Goal: Task Accomplishment & Management: Complete application form

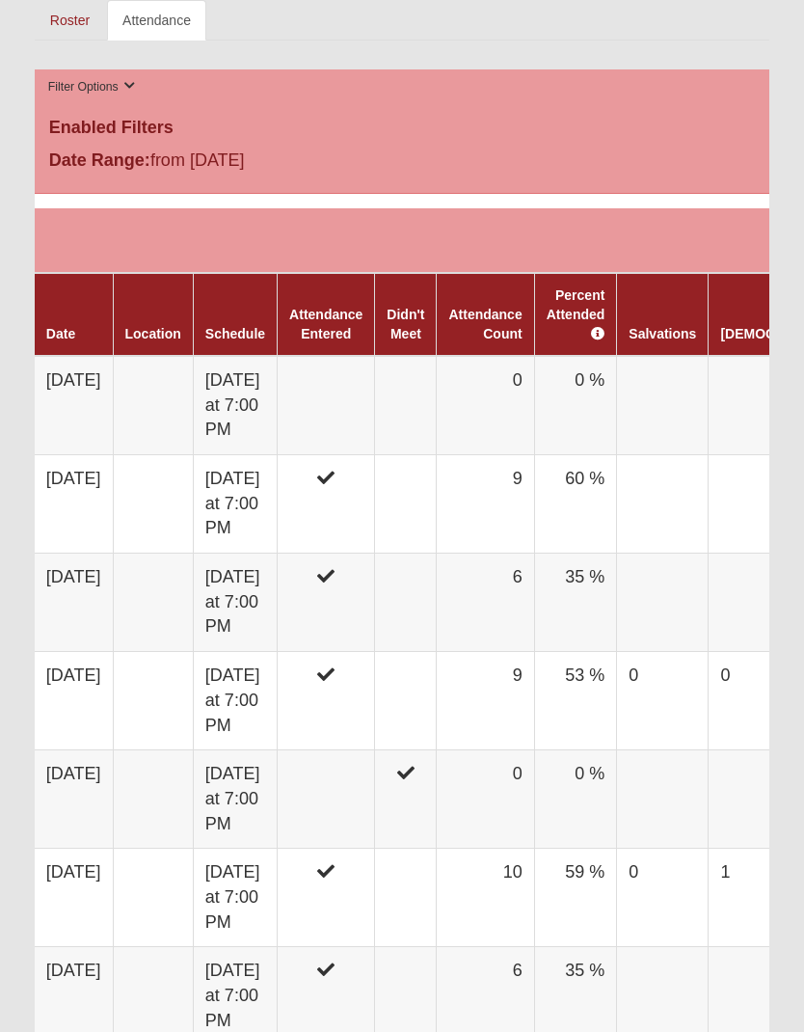
scroll to position [1068, 0]
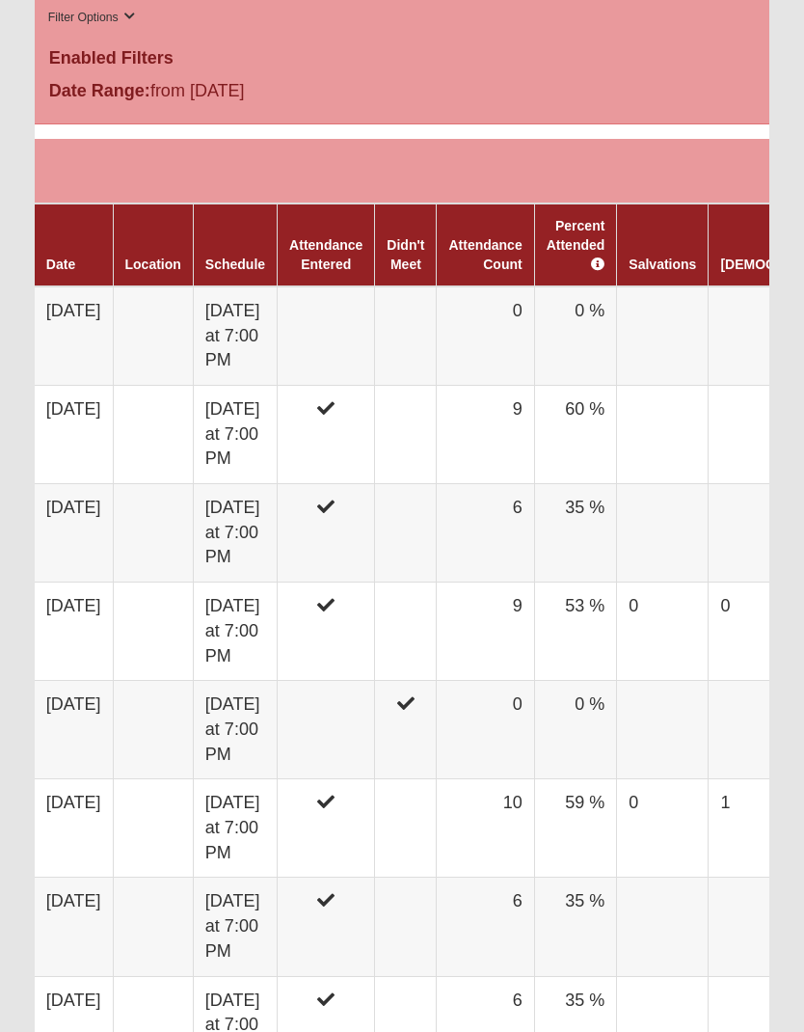
click at [113, 325] on td "[DATE]" at bounding box center [74, 336] width 78 height 99
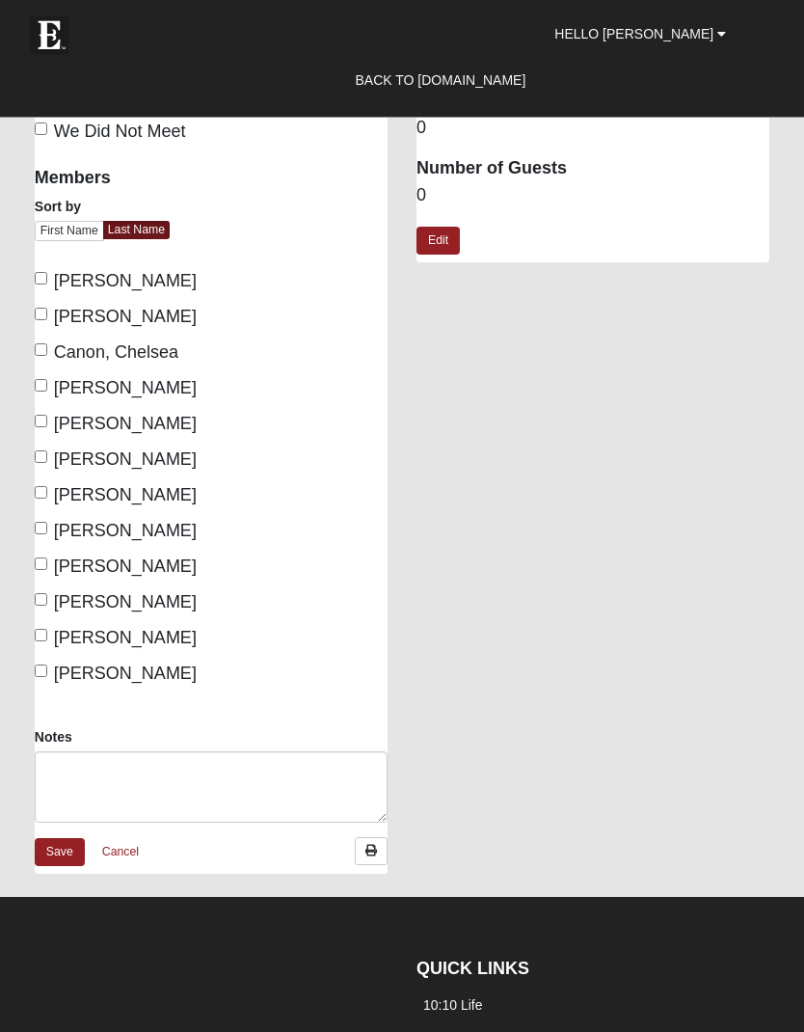
scroll to position [396, 0]
click at [44, 278] on input "[PERSON_NAME]" at bounding box center [41, 278] width 13 height 13
checkbox input "true"
click at [40, 317] on input "Bradley, Jenny" at bounding box center [41, 314] width 13 height 13
checkbox input "true"
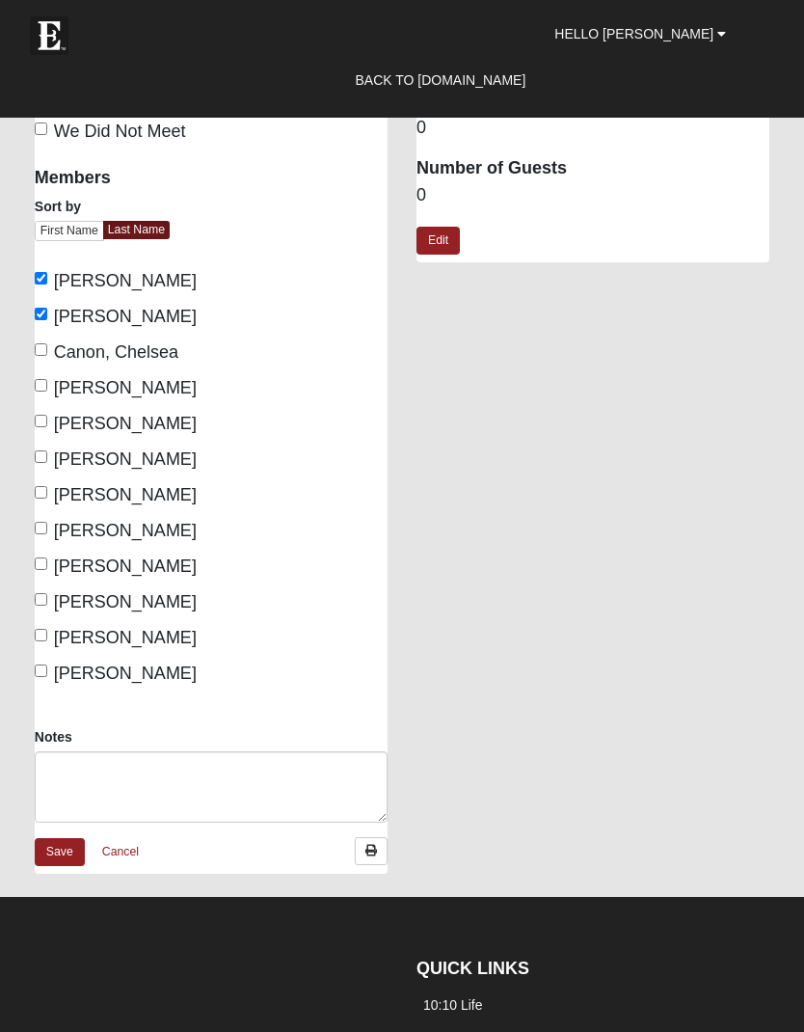
click at [47, 389] on input "Cossaboom, Lori" at bounding box center [41, 385] width 13 height 13
checkbox input "true"
click at [44, 427] on input "Estep, Holly" at bounding box center [41, 421] width 13 height 13
checkbox input "true"
click at [42, 463] on input "Hicks, Brianna" at bounding box center [41, 456] width 13 height 13
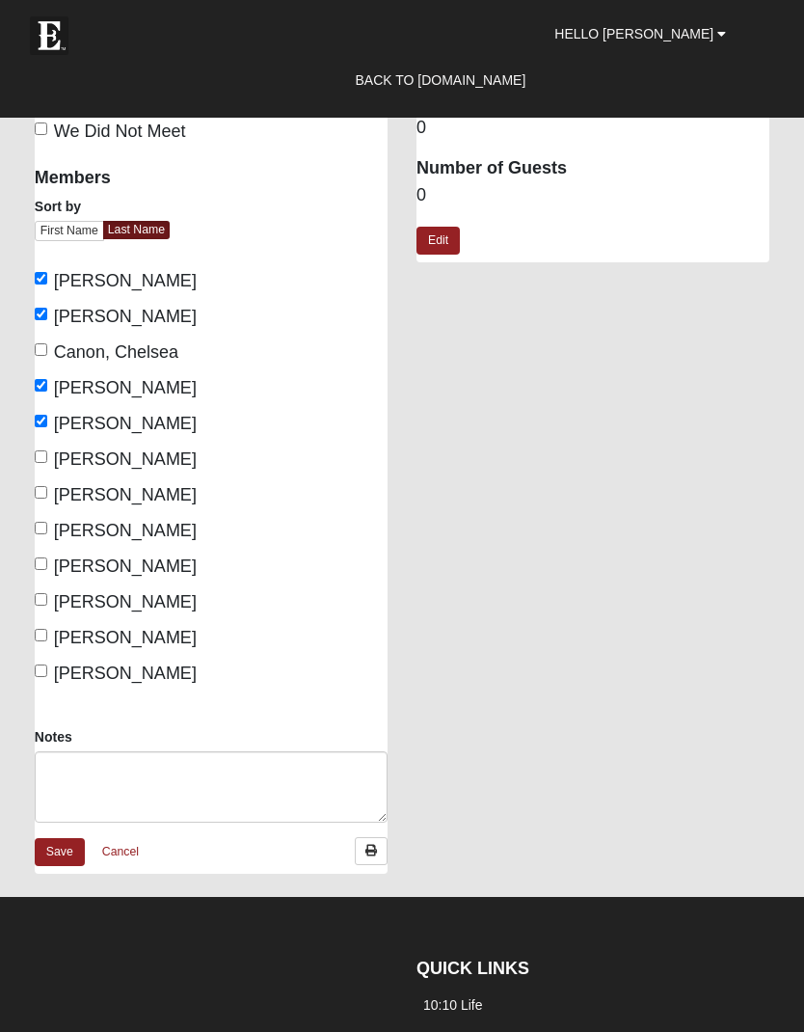
checkbox input "true"
click at [38, 499] on input "Kendrick, Michelle" at bounding box center [41, 492] width 13 height 13
checkbox input "true"
click at [36, 531] on input "Leach, Sherri" at bounding box center [41, 528] width 13 height 13
checkbox input "true"
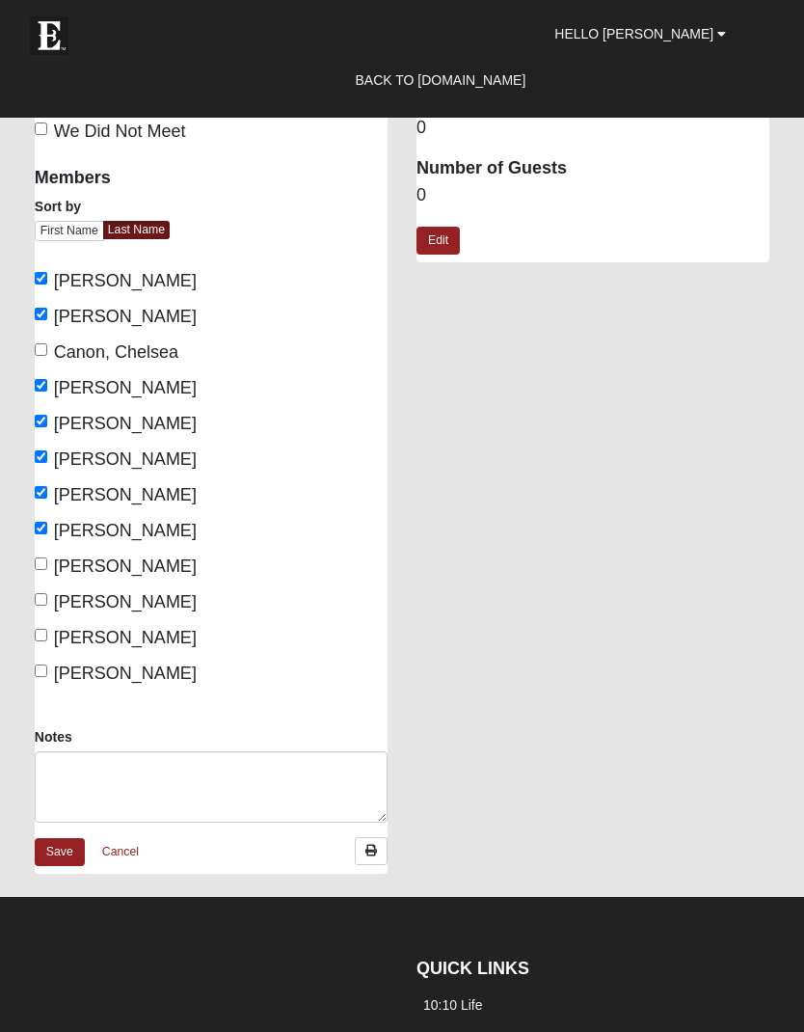
click at [40, 567] on input "Masteller, Kelly" at bounding box center [41, 563] width 13 height 13
checkbox input "true"
click at [40, 601] on input "Schmidl, Tami" at bounding box center [41, 599] width 13 height 13
checkbox input "true"
click at [43, 630] on input "Simpson, Kelley" at bounding box center [41, 635] width 13 height 13
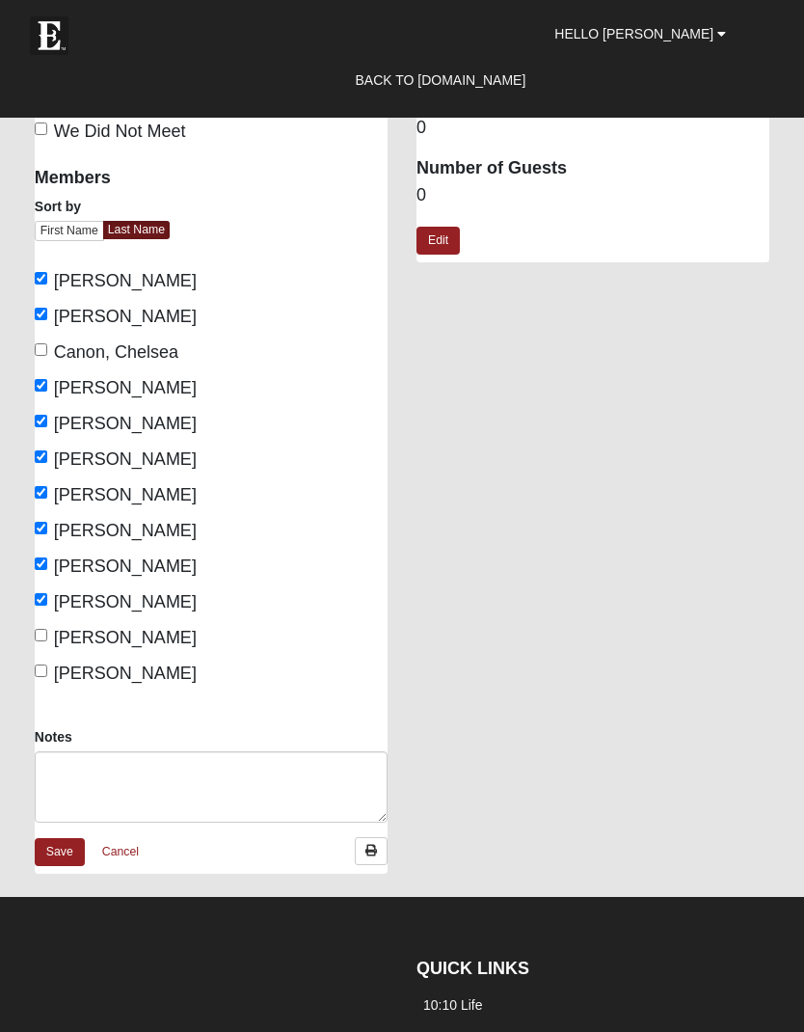
checkbox input "true"
click at [47, 670] on input "Tanner, Sharon" at bounding box center [41, 670] width 13 height 13
checkbox input "true"
click at [59, 840] on link "Save" at bounding box center [60, 852] width 50 height 28
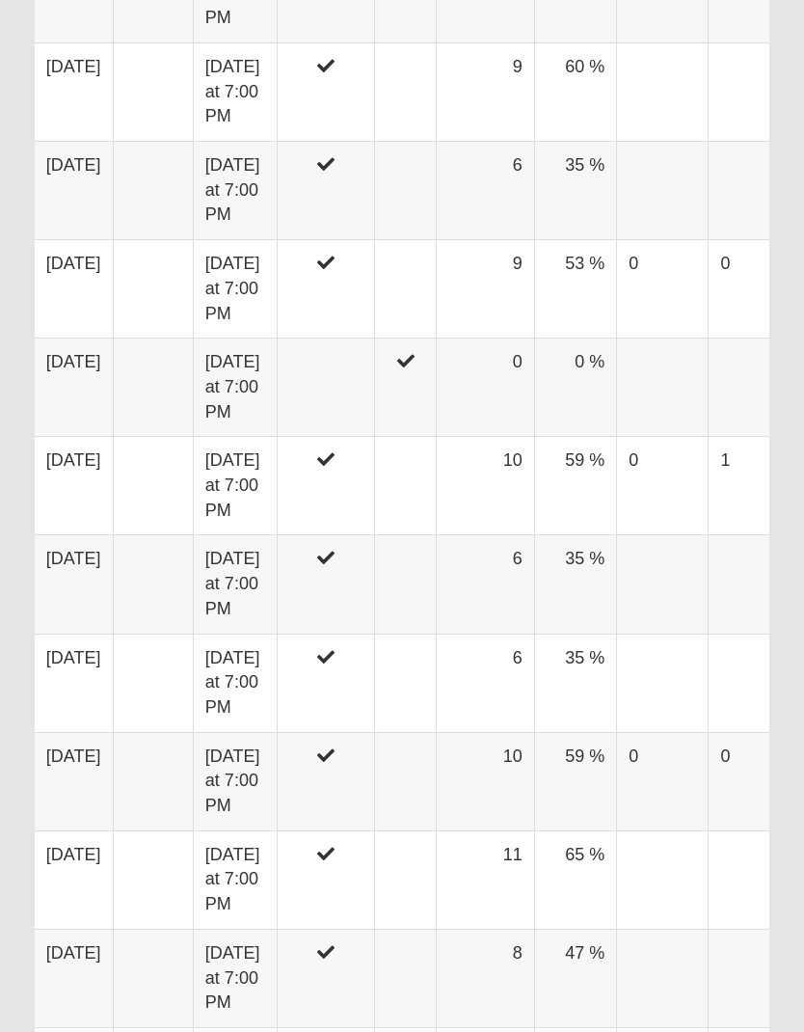
scroll to position [1377, 0]
